Goal: Check status: Check status

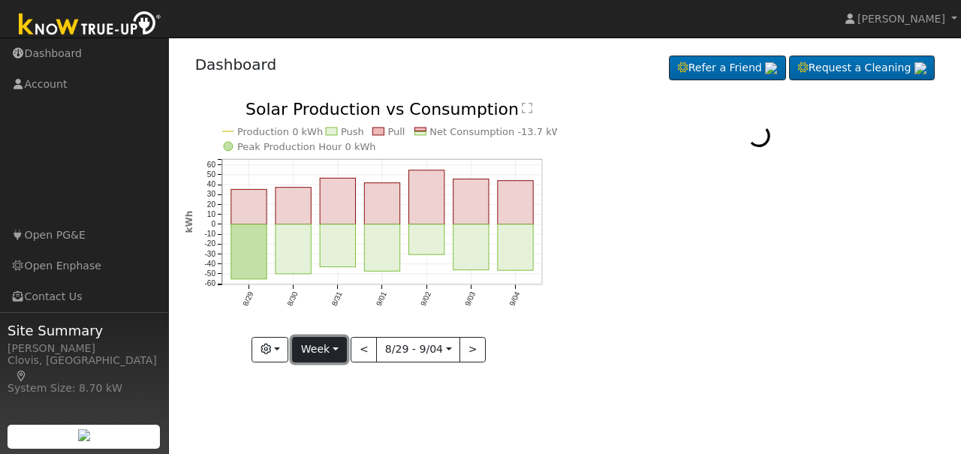
click at [343, 348] on button "Week" at bounding box center [319, 350] width 55 height 26
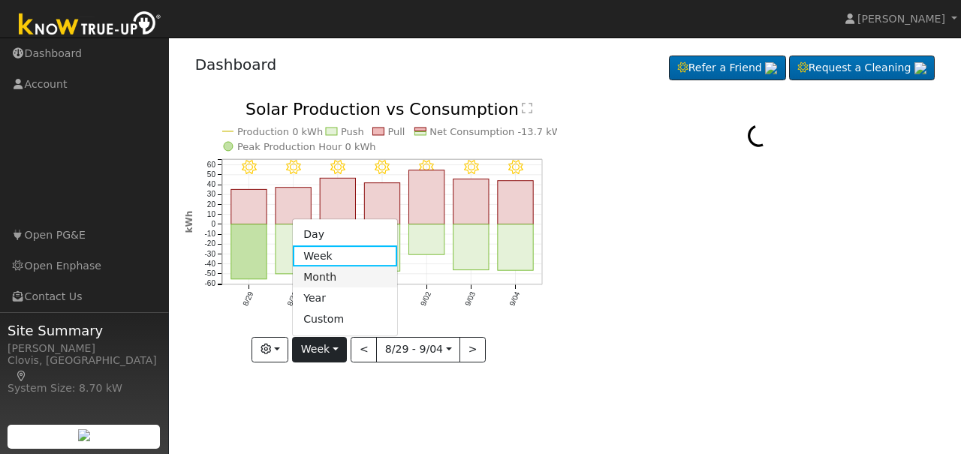
click at [334, 279] on link "Month" at bounding box center [345, 277] width 104 height 21
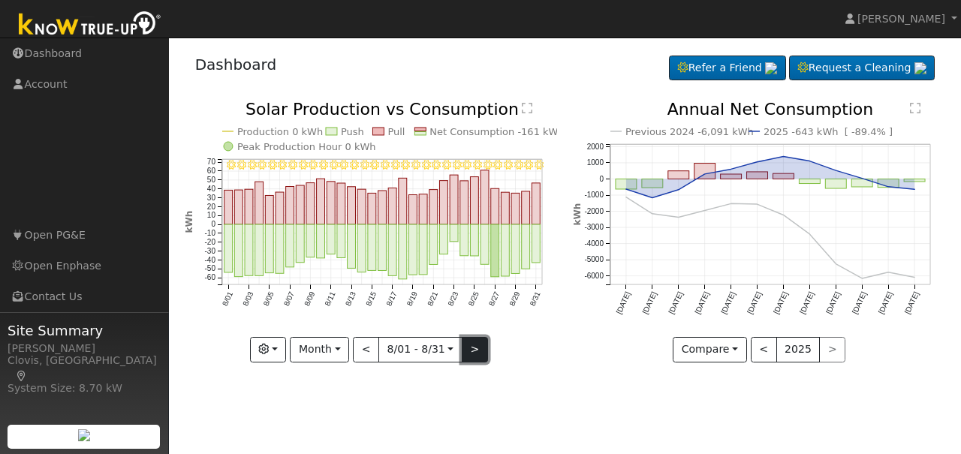
click at [469, 351] on button ">" at bounding box center [475, 350] width 26 height 26
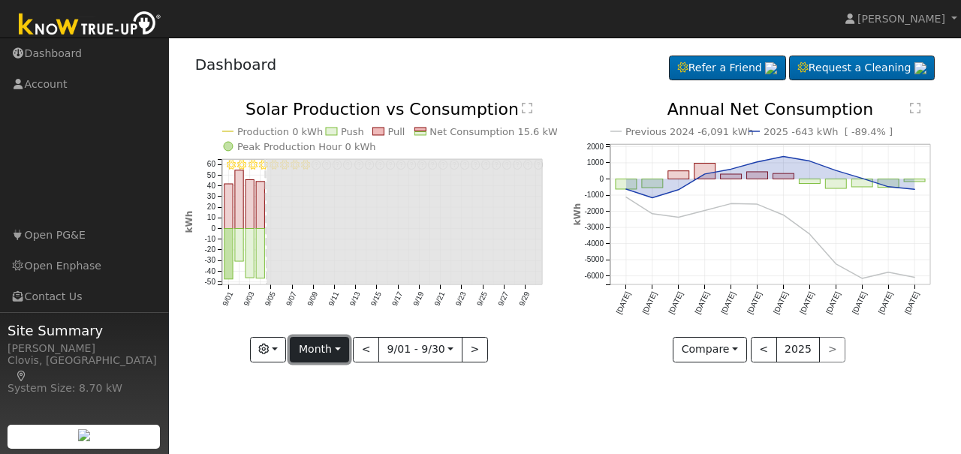
click at [340, 351] on button "Month" at bounding box center [319, 350] width 59 height 26
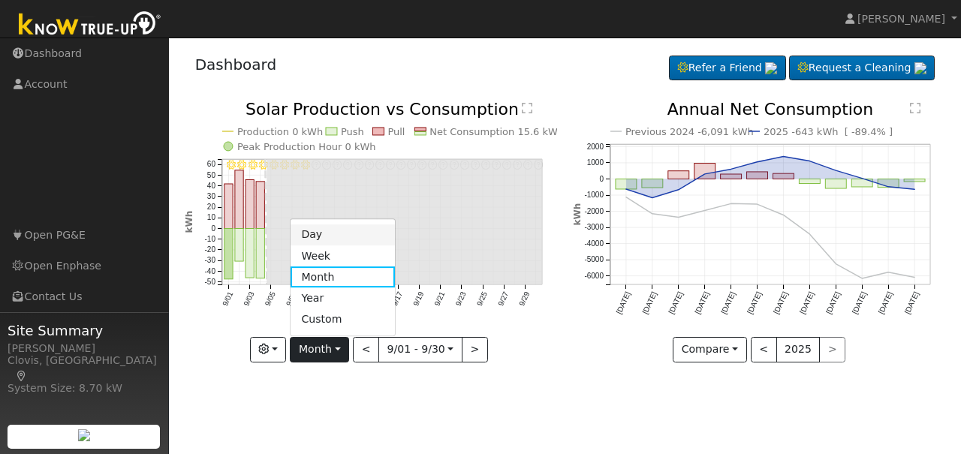
click at [326, 235] on link "Day" at bounding box center [343, 235] width 104 height 21
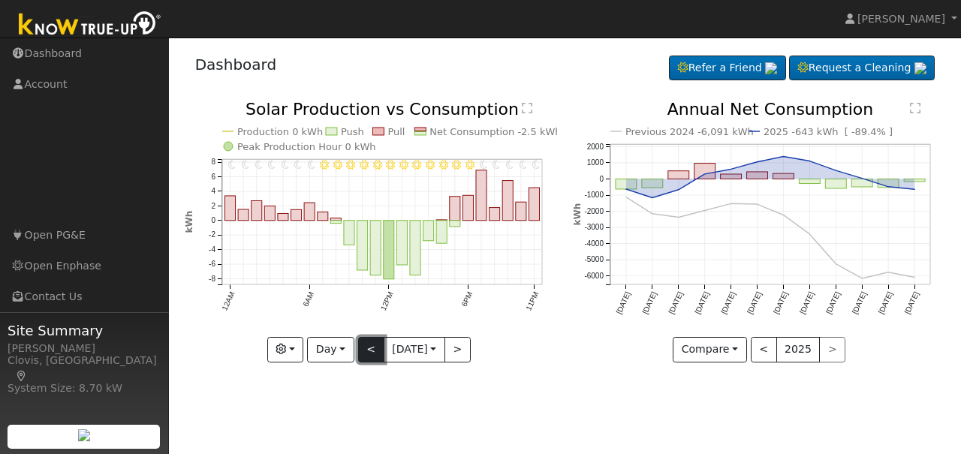
click at [364, 357] on button "<" at bounding box center [371, 350] width 26 height 26
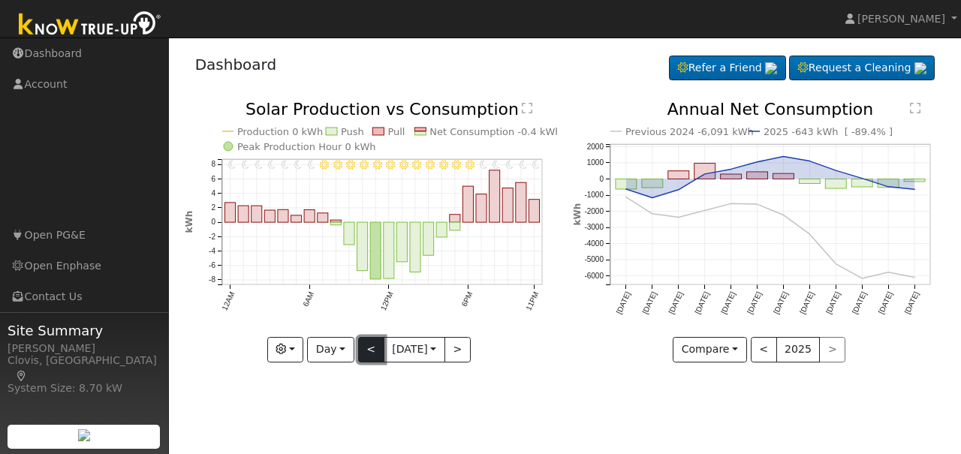
click at [364, 357] on button "<" at bounding box center [371, 350] width 26 height 26
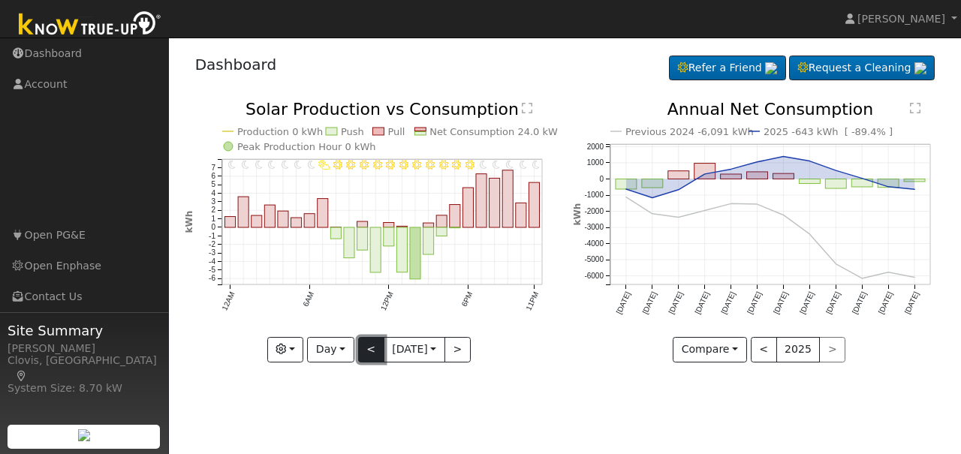
click at [365, 354] on button "<" at bounding box center [371, 350] width 26 height 26
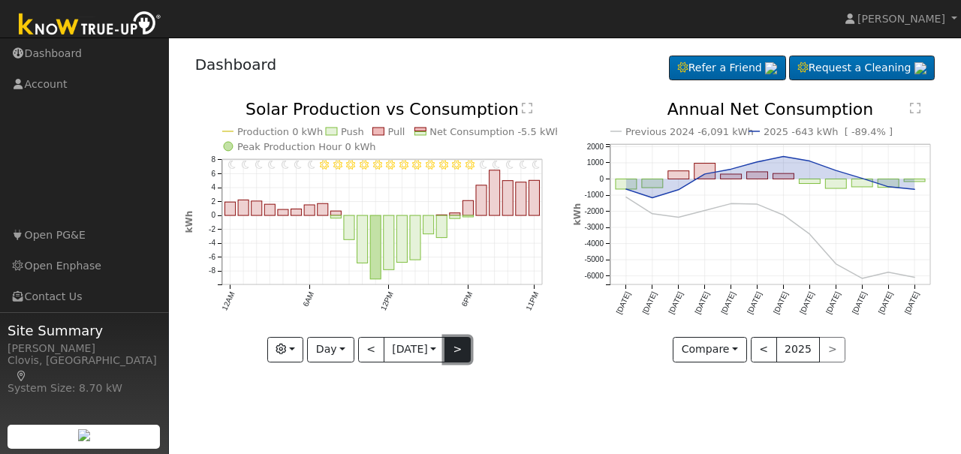
click at [463, 354] on button ">" at bounding box center [458, 350] width 26 height 26
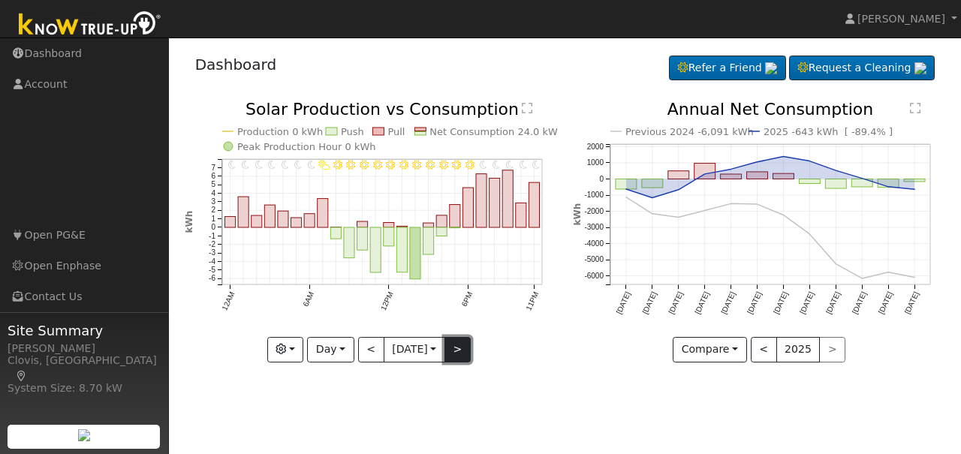
click at [463, 354] on button ">" at bounding box center [458, 350] width 26 height 26
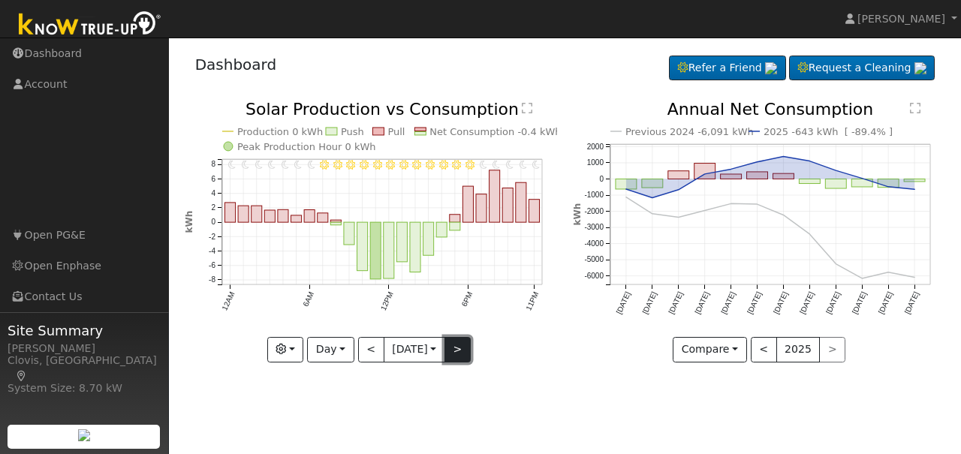
click at [463, 354] on button ">" at bounding box center [458, 350] width 26 height 26
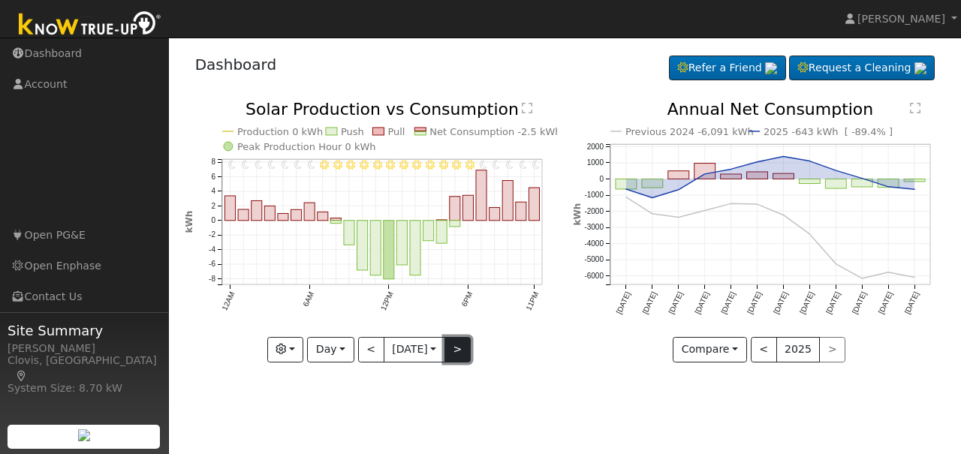
click at [462, 354] on button ">" at bounding box center [458, 350] width 26 height 26
type input "[DATE]"
